Goal: Information Seeking & Learning: Learn about a topic

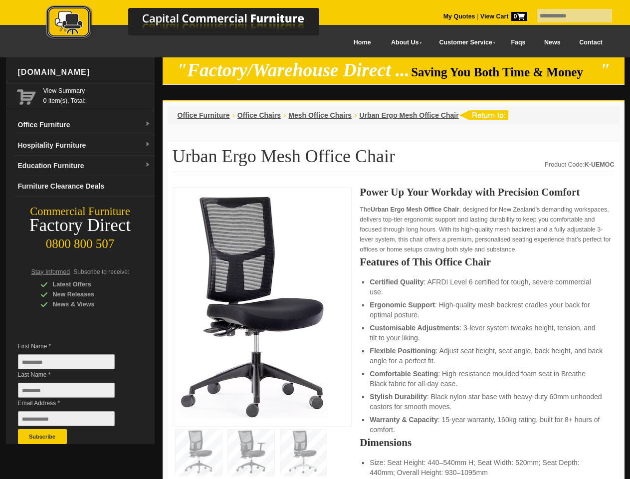
click at [568, 16] on input "text" at bounding box center [574, 15] width 75 height 13
click at [74, 393] on input "Last Name *" at bounding box center [66, 390] width 97 height 15
click at [42, 437] on button "Subscribe" at bounding box center [42, 436] width 49 height 15
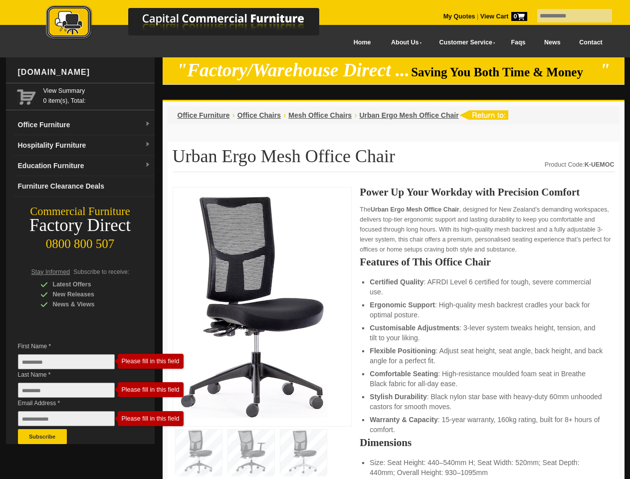
click at [394, 333] on li "Customisable Adjustments : 3-lever system tweaks height, tension, and tilt to y…" at bounding box center [487, 333] width 234 height 20
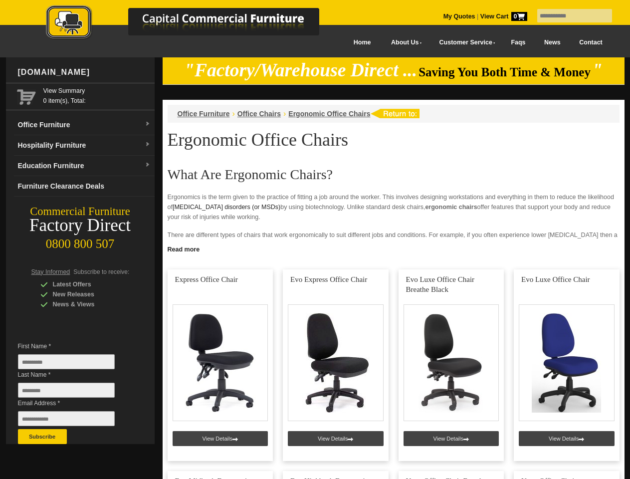
click at [568, 16] on input "text" at bounding box center [574, 15] width 75 height 13
click at [74, 393] on input "Last Name *" at bounding box center [66, 390] width 97 height 15
click at [42, 437] on button "Subscribe" at bounding box center [42, 436] width 49 height 15
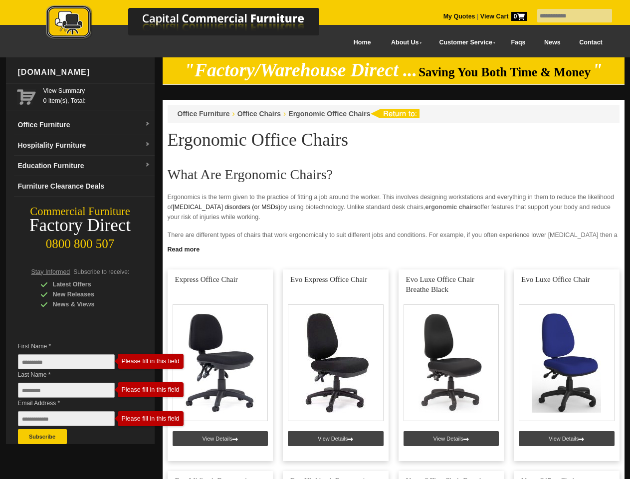
click at [394, 248] on link "Read more" at bounding box center [394, 248] width 462 height 12
